Goal: Check status: Check status

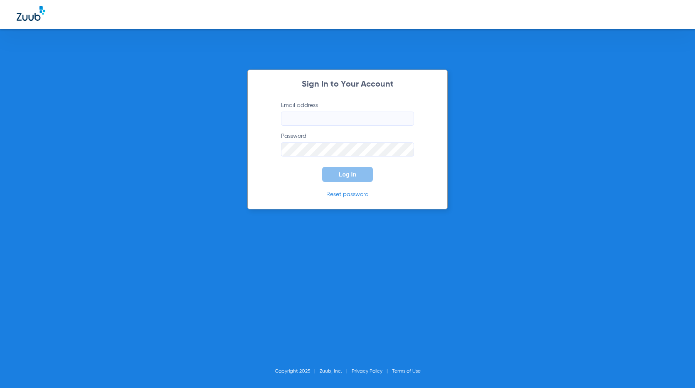
type input "[EMAIL_ADDRESS][DOMAIN_NAME]"
click at [345, 174] on span "Log In" at bounding box center [347, 174] width 17 height 7
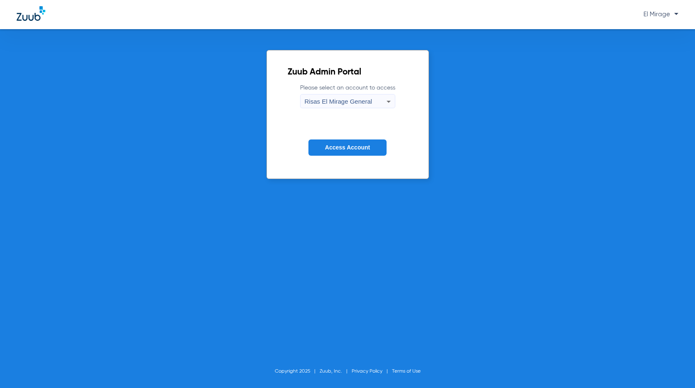
click at [354, 148] on span "Access Account" at bounding box center [347, 147] width 45 height 7
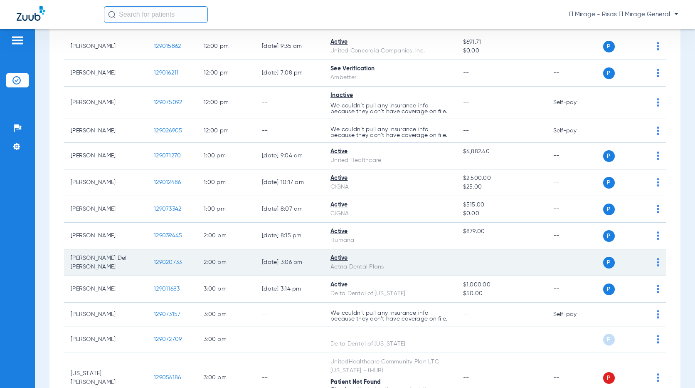
scroll to position [458, 0]
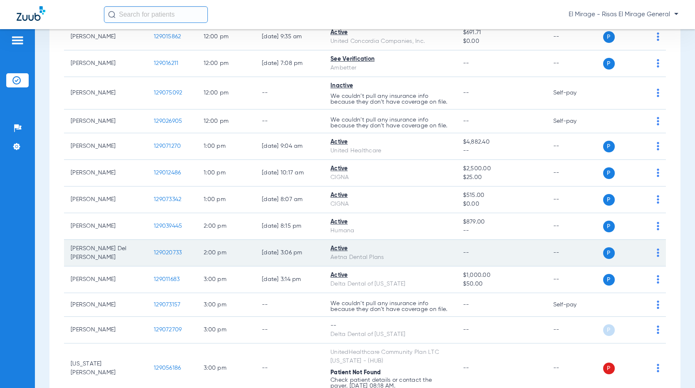
click at [171, 254] on span "129020733" at bounding box center [168, 253] width 28 height 6
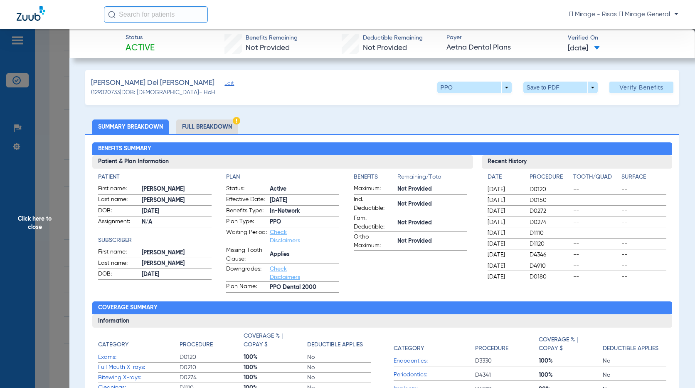
click at [46, 76] on span "Click here to close" at bounding box center [34, 223] width 69 height 388
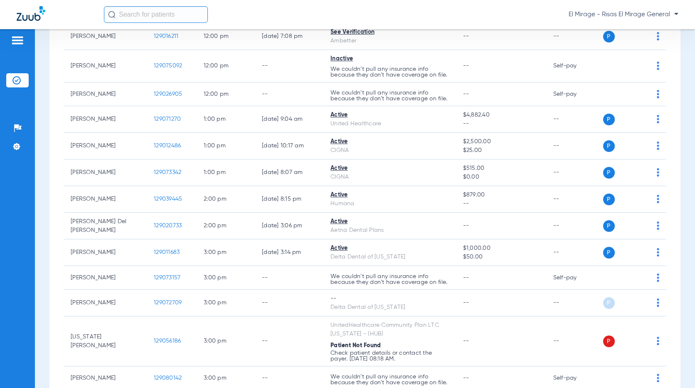
scroll to position [499, 0]
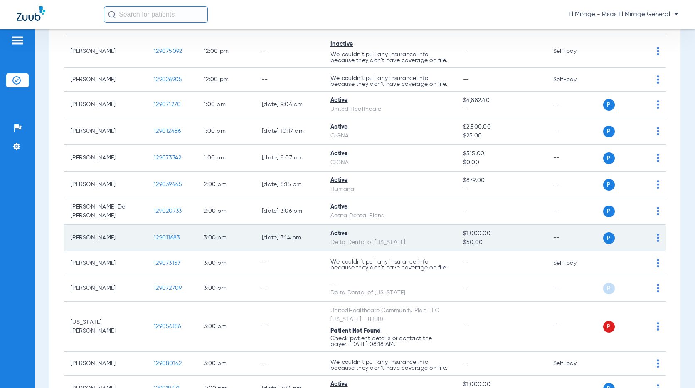
click at [166, 238] on span "129011683" at bounding box center [167, 238] width 26 height 6
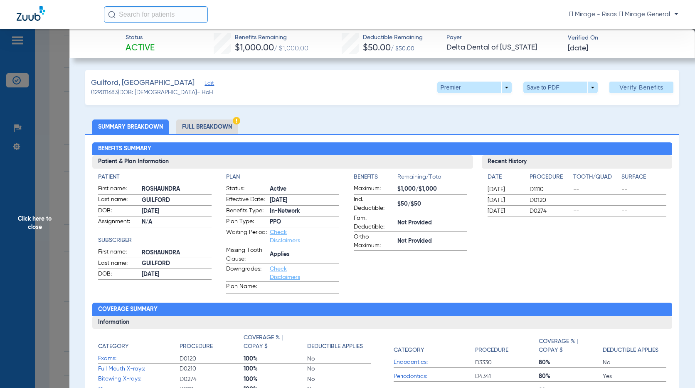
click at [61, 80] on span "Click here to close" at bounding box center [34, 223] width 69 height 388
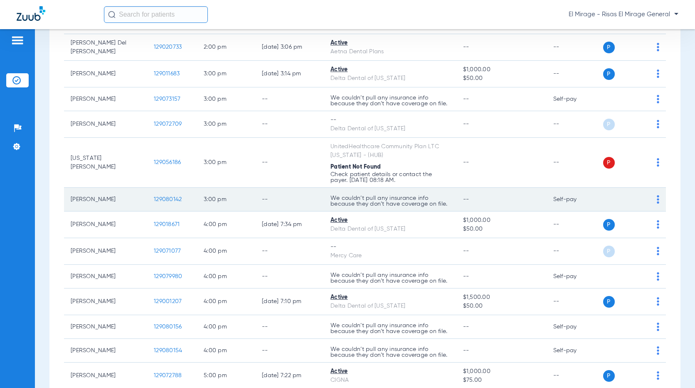
scroll to position [665, 0]
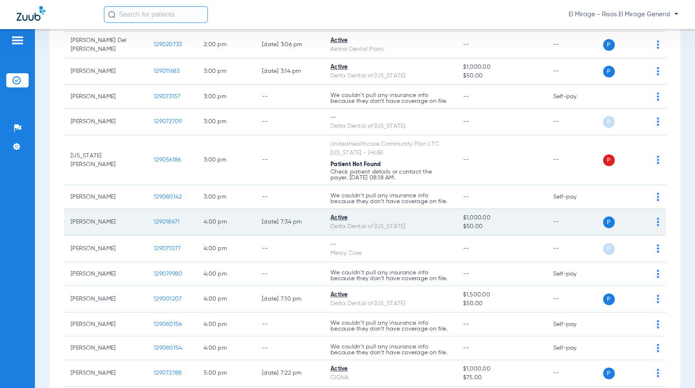
click at [172, 225] on span "129018671" at bounding box center [167, 222] width 26 height 6
